Goal: Find contact information

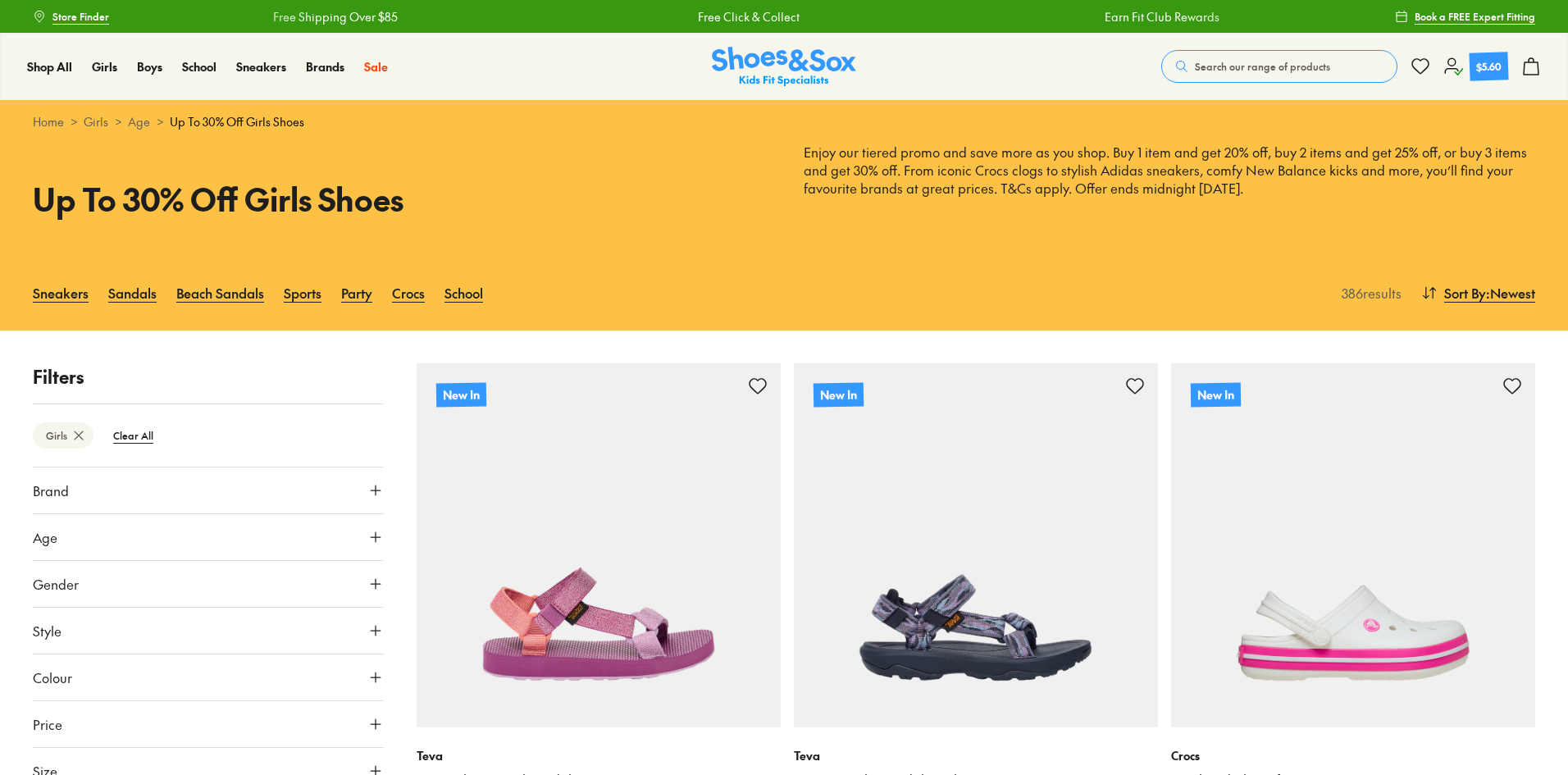
type input "***"
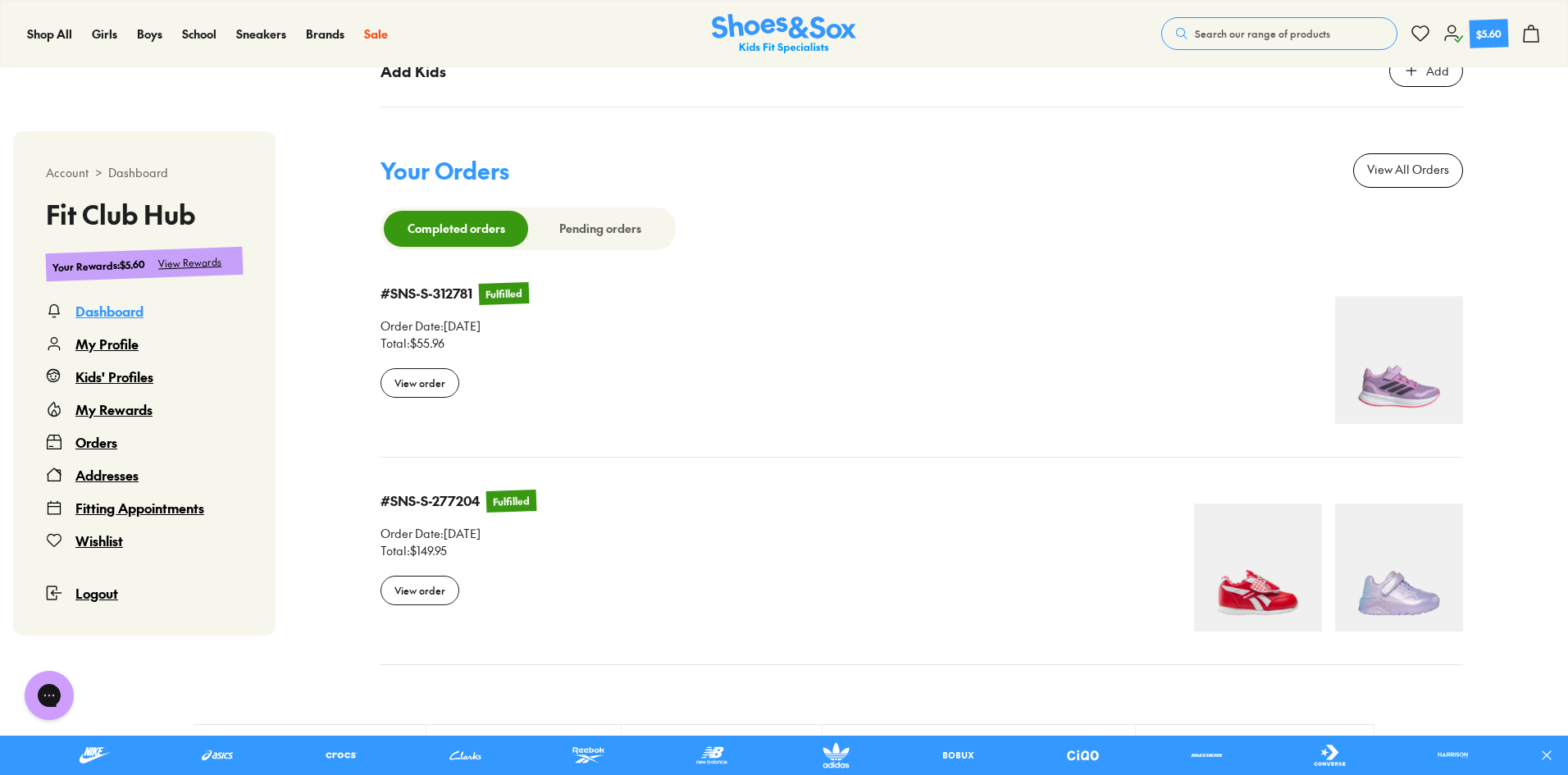
scroll to position [2107, 0]
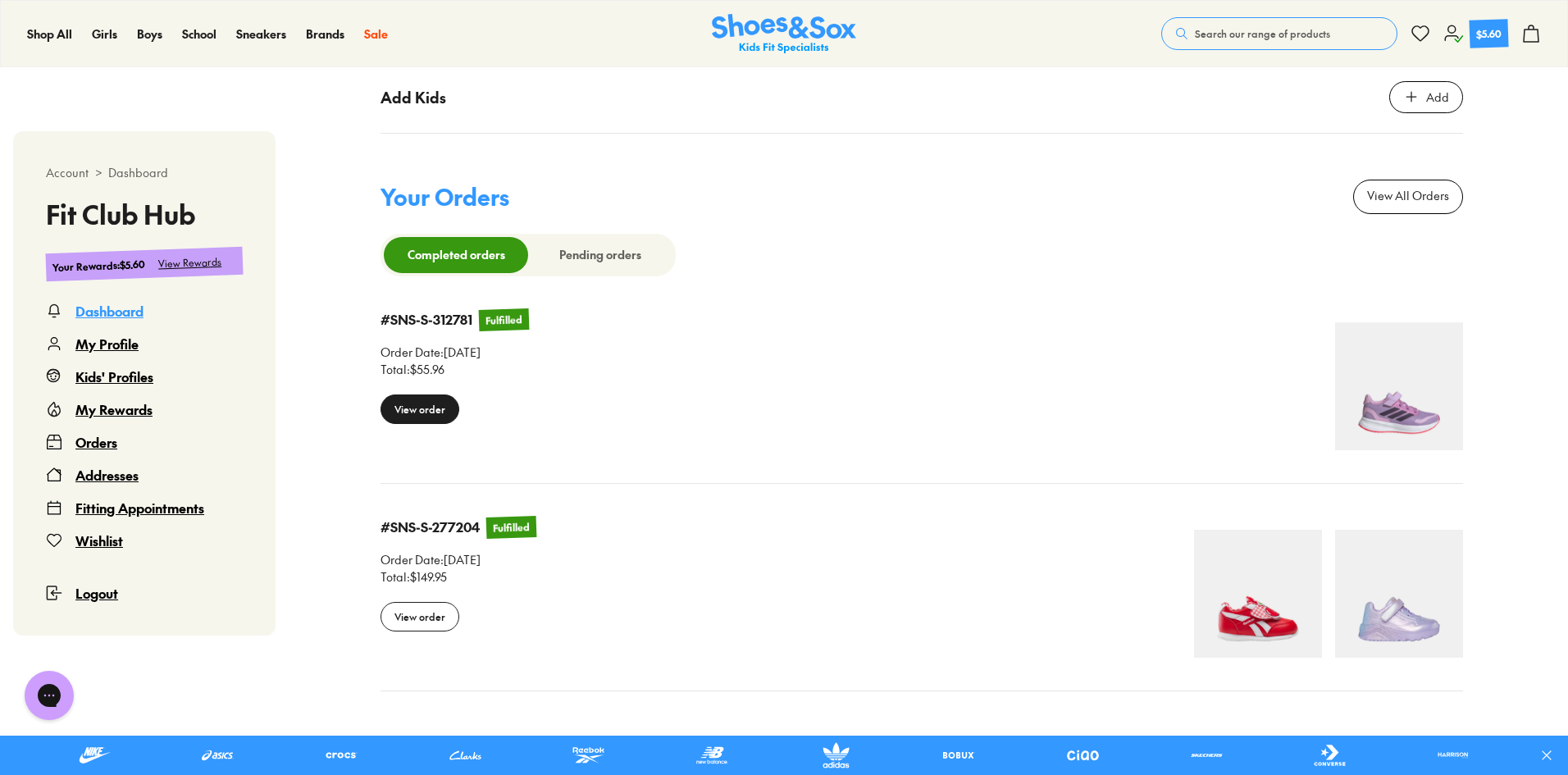
click at [427, 417] on div "View order" at bounding box center [419, 409] width 78 height 30
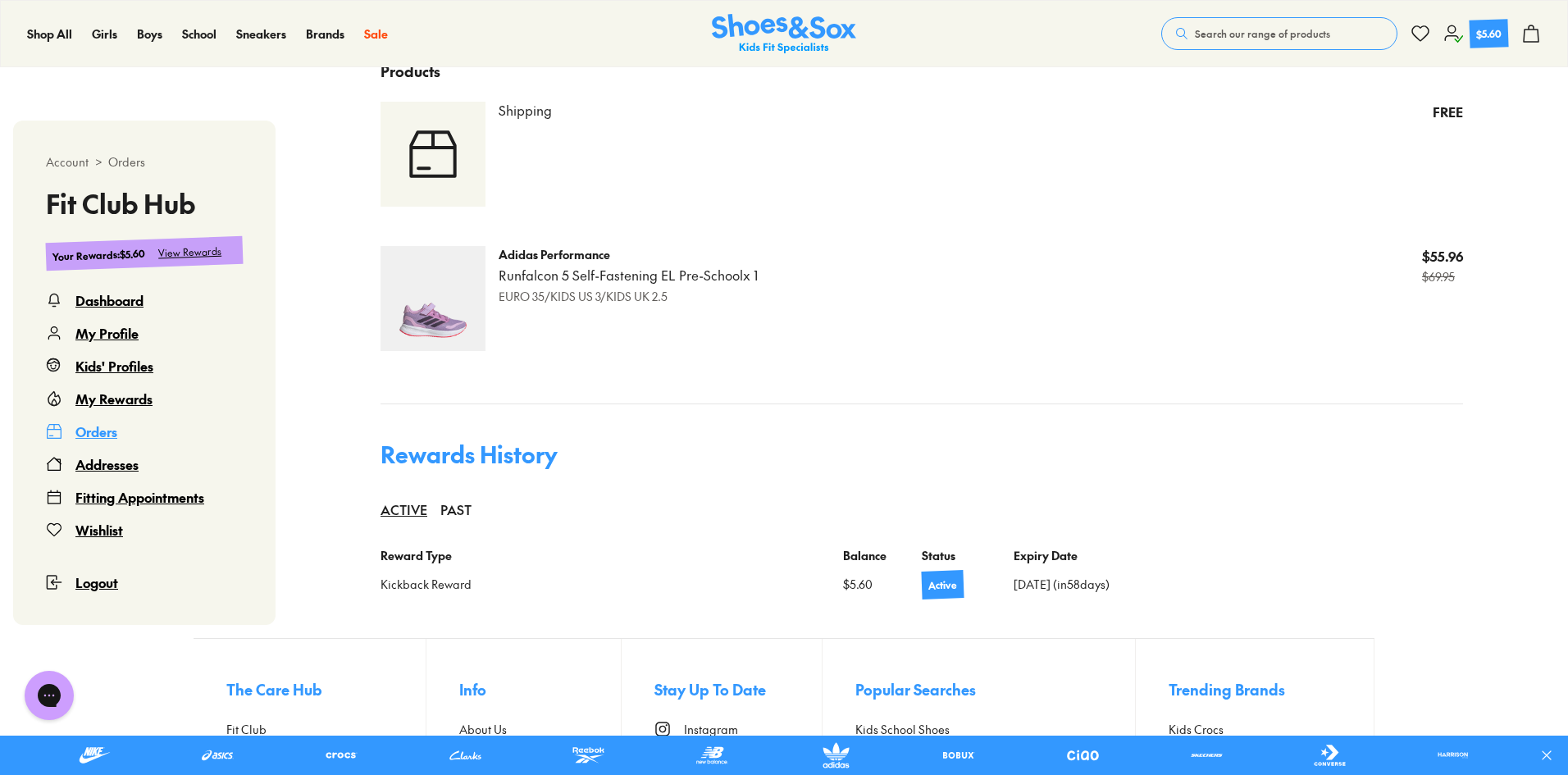
scroll to position [1016, 0]
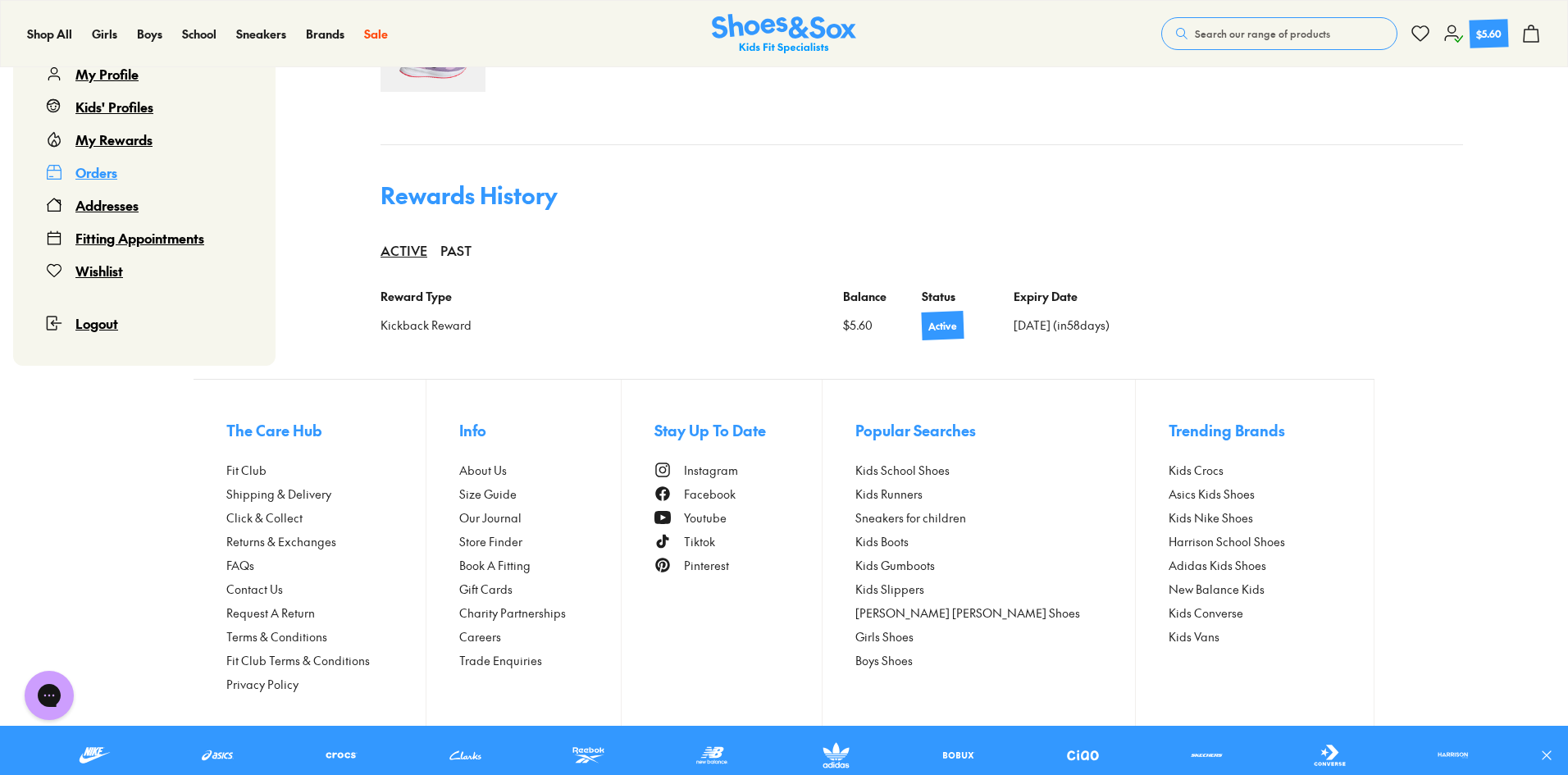
click at [277, 595] on span "Contact Us" at bounding box center [255, 589] width 56 height 17
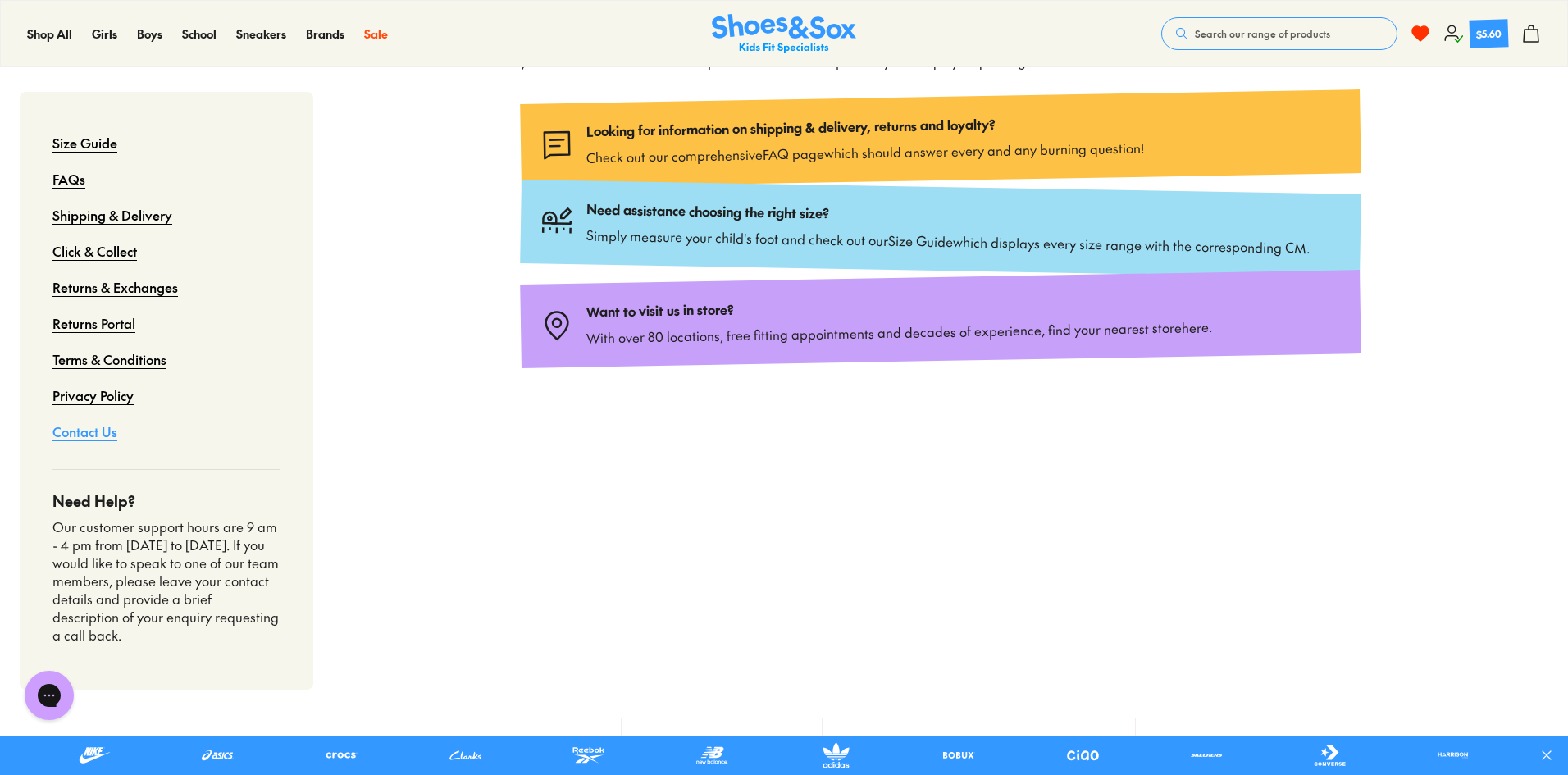
scroll to position [47, 0]
